Goal: Task Accomplishment & Management: Use online tool/utility

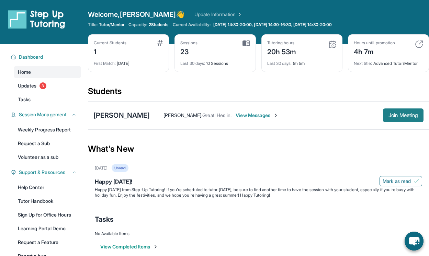
click at [406, 116] on span "Join Meeting" at bounding box center [403, 115] width 30 height 4
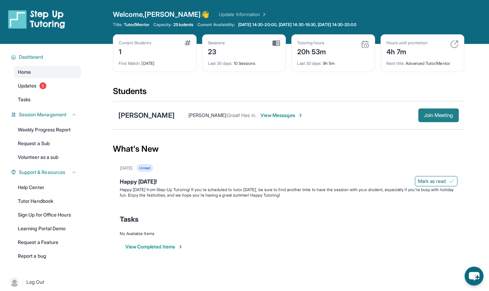
click at [437, 112] on button "Join Meeting" at bounding box center [438, 115] width 41 height 14
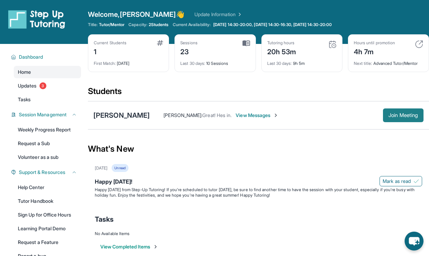
click at [403, 117] on span "Join Meeting" at bounding box center [403, 115] width 30 height 4
click at [400, 114] on span "Join Meeting" at bounding box center [403, 115] width 30 height 4
